Goal: Task Accomplishment & Management: Use online tool/utility

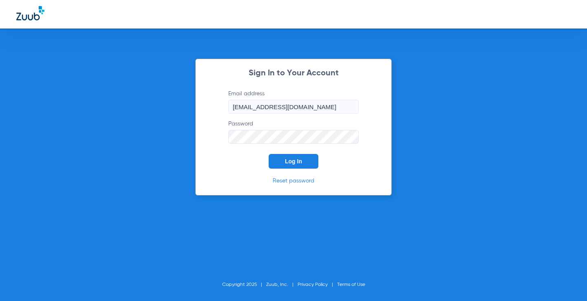
click at [301, 163] on span "Log In" at bounding box center [293, 161] width 17 height 7
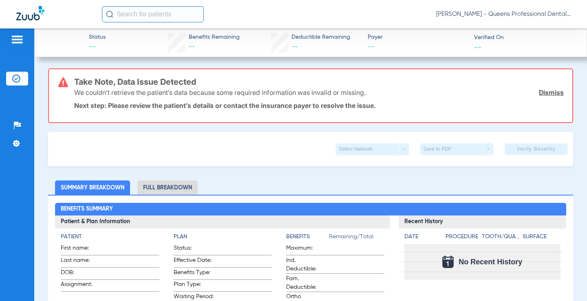
click at [13, 40] on img at bounding box center [17, 40] width 13 height 10
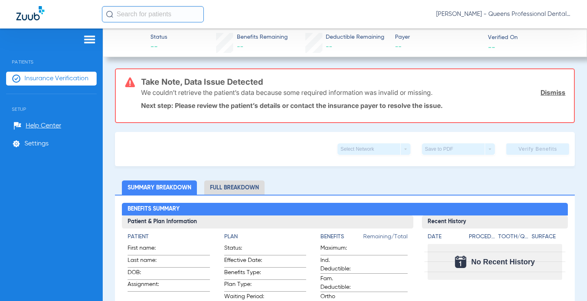
click at [43, 82] on li "Insurance Verification" at bounding box center [51, 79] width 90 height 14
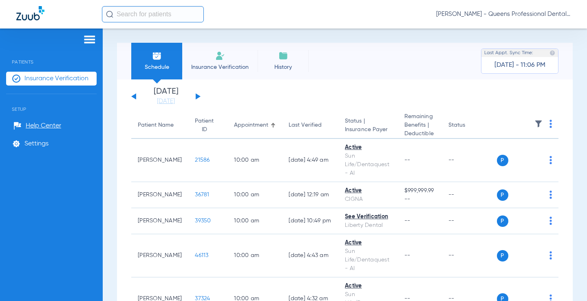
click at [551, 125] on th at bounding box center [527, 125] width 62 height 26
click at [551, 127] on img at bounding box center [550, 124] width 2 height 8
click at [529, 155] on span "Verify All" at bounding box center [523, 157] width 49 height 6
